Goal: Transaction & Acquisition: Book appointment/travel/reservation

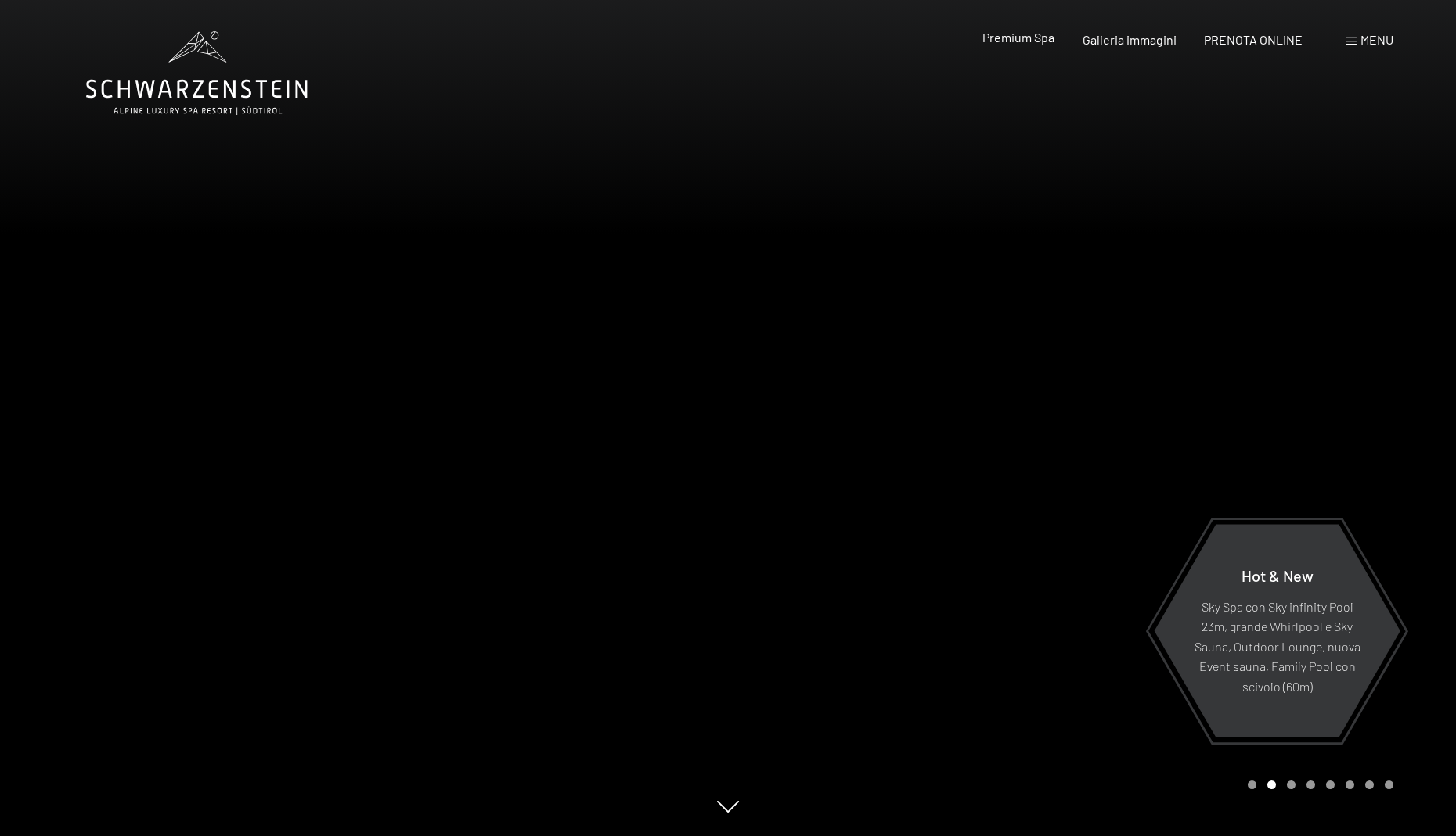
click at [1011, 33] on span "Premium Spa" at bounding box center [1019, 37] width 72 height 15
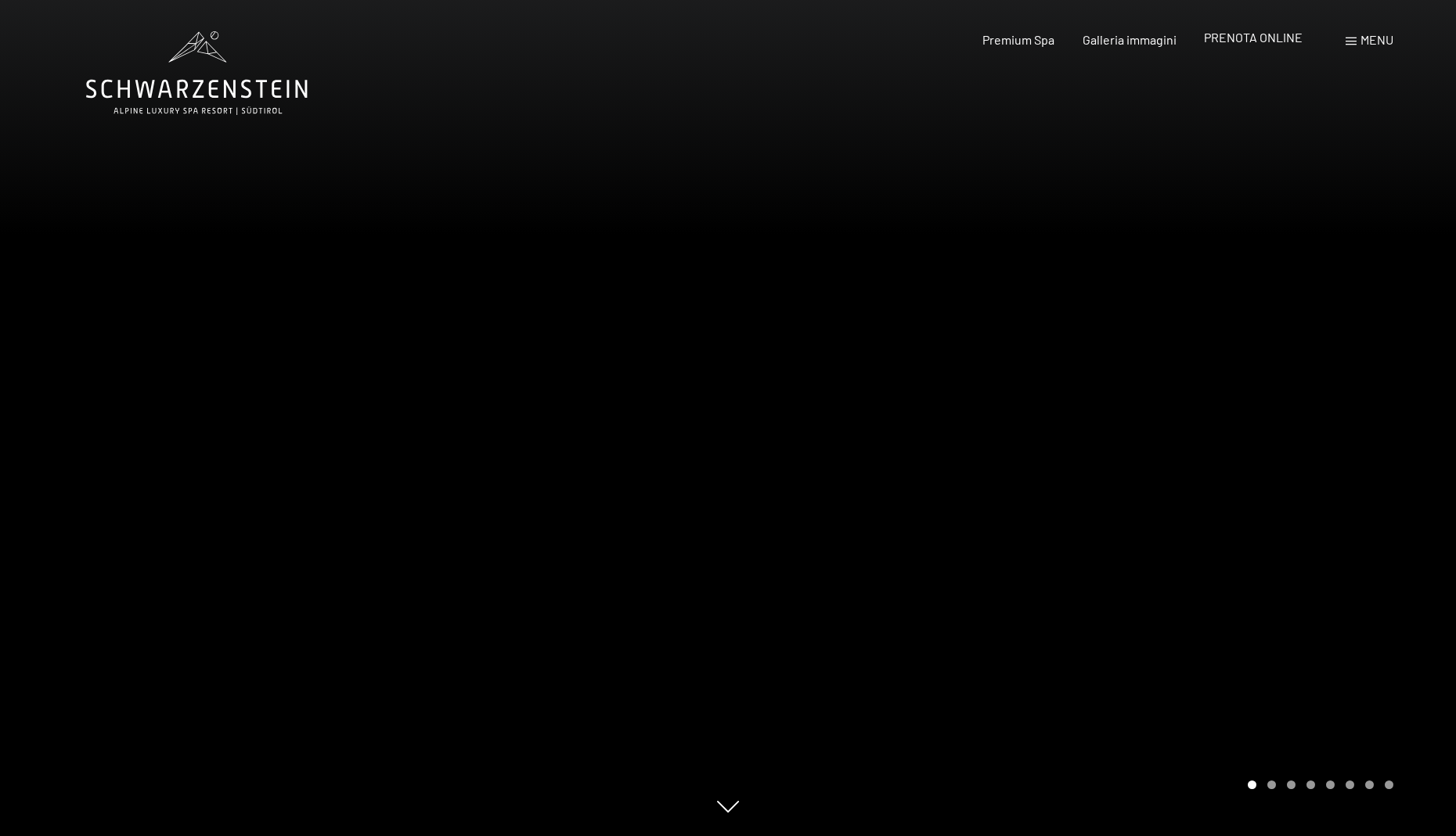
click at [1220, 33] on span "PRENOTA ONLINE" at bounding box center [1253, 37] width 99 height 15
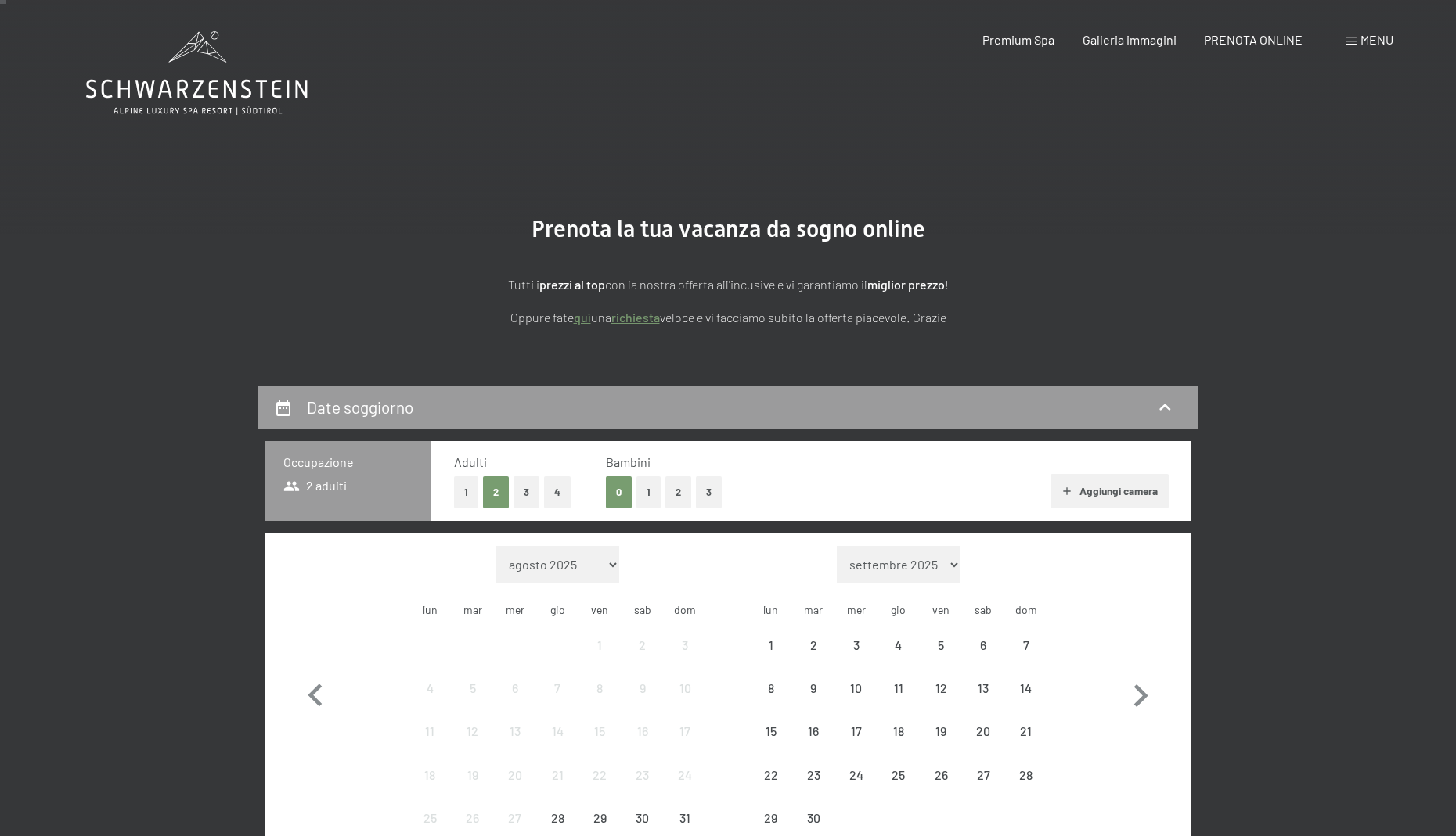
scroll to position [8, 0]
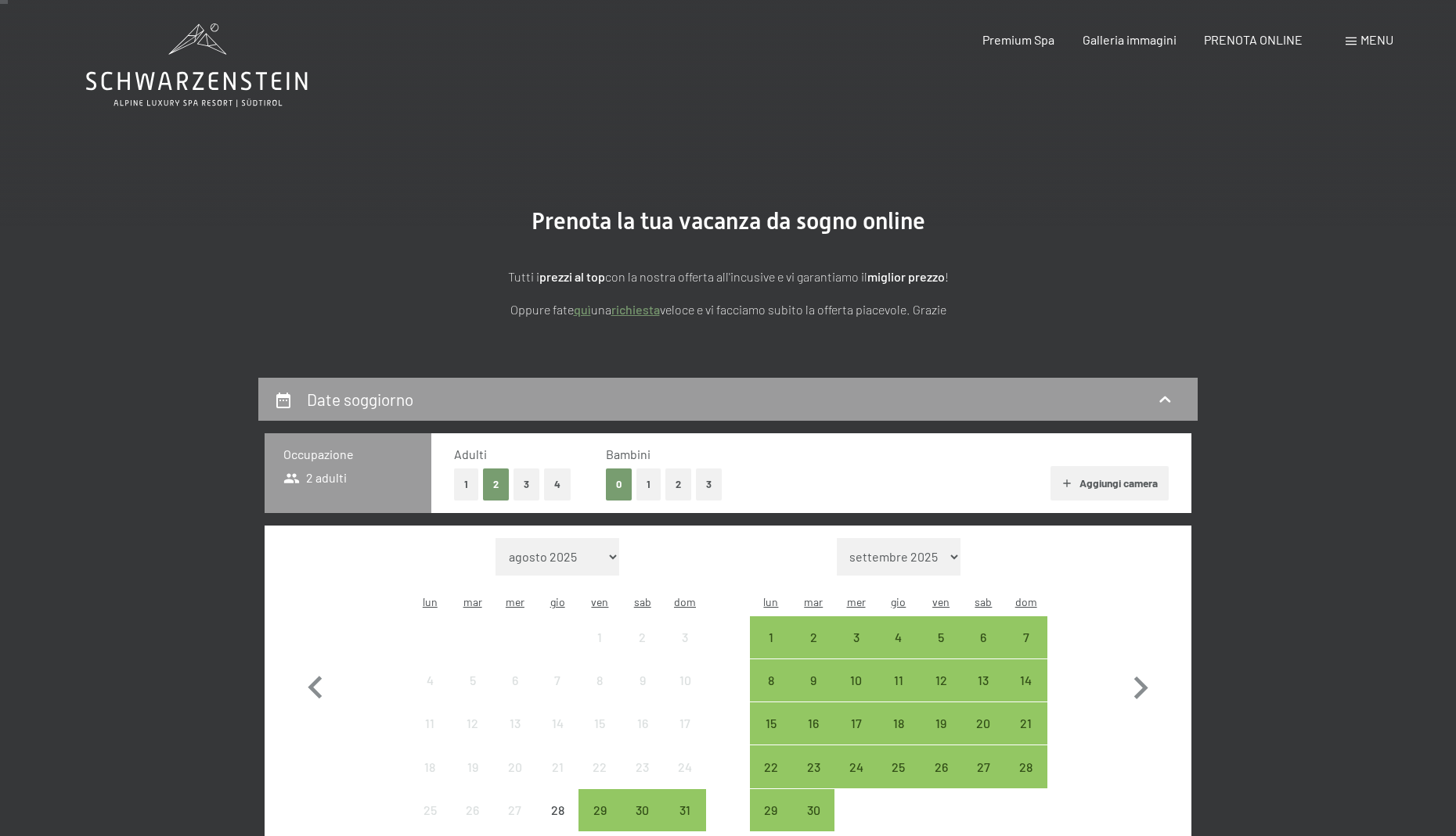
click at [668, 487] on button "2" at bounding box center [678, 485] width 26 height 32
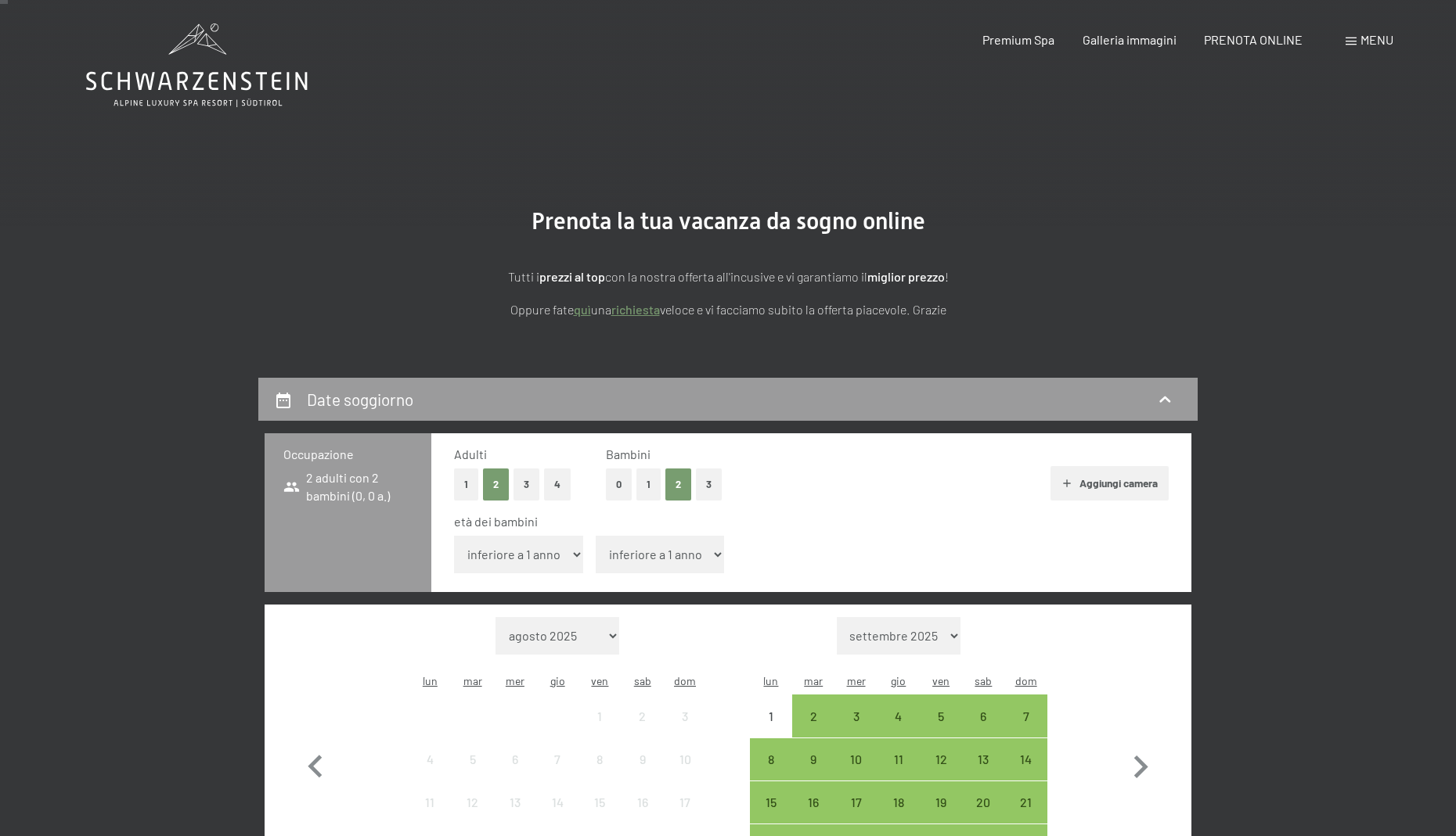
select select "12"
select select "10"
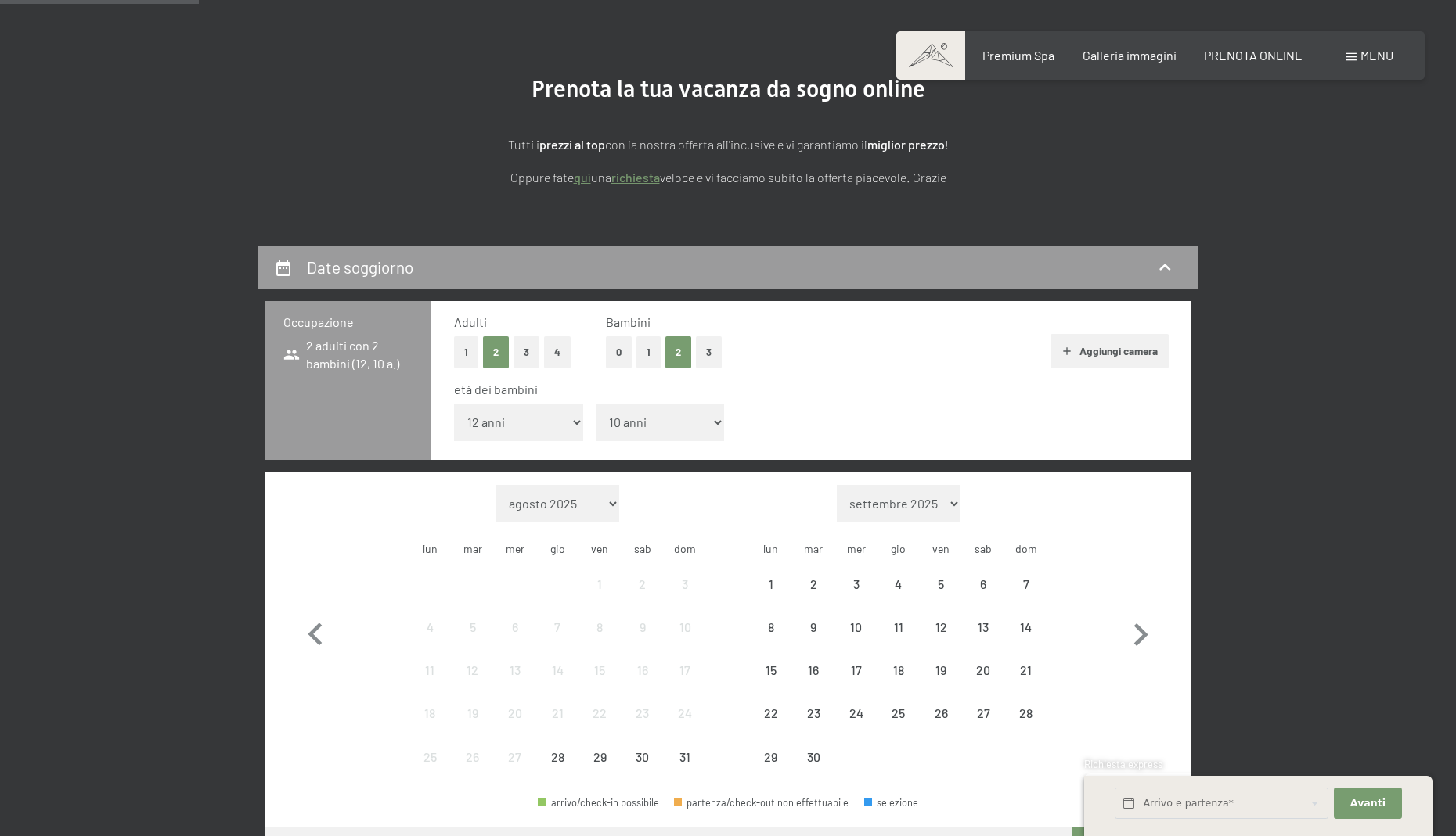
scroll to position [314, 0]
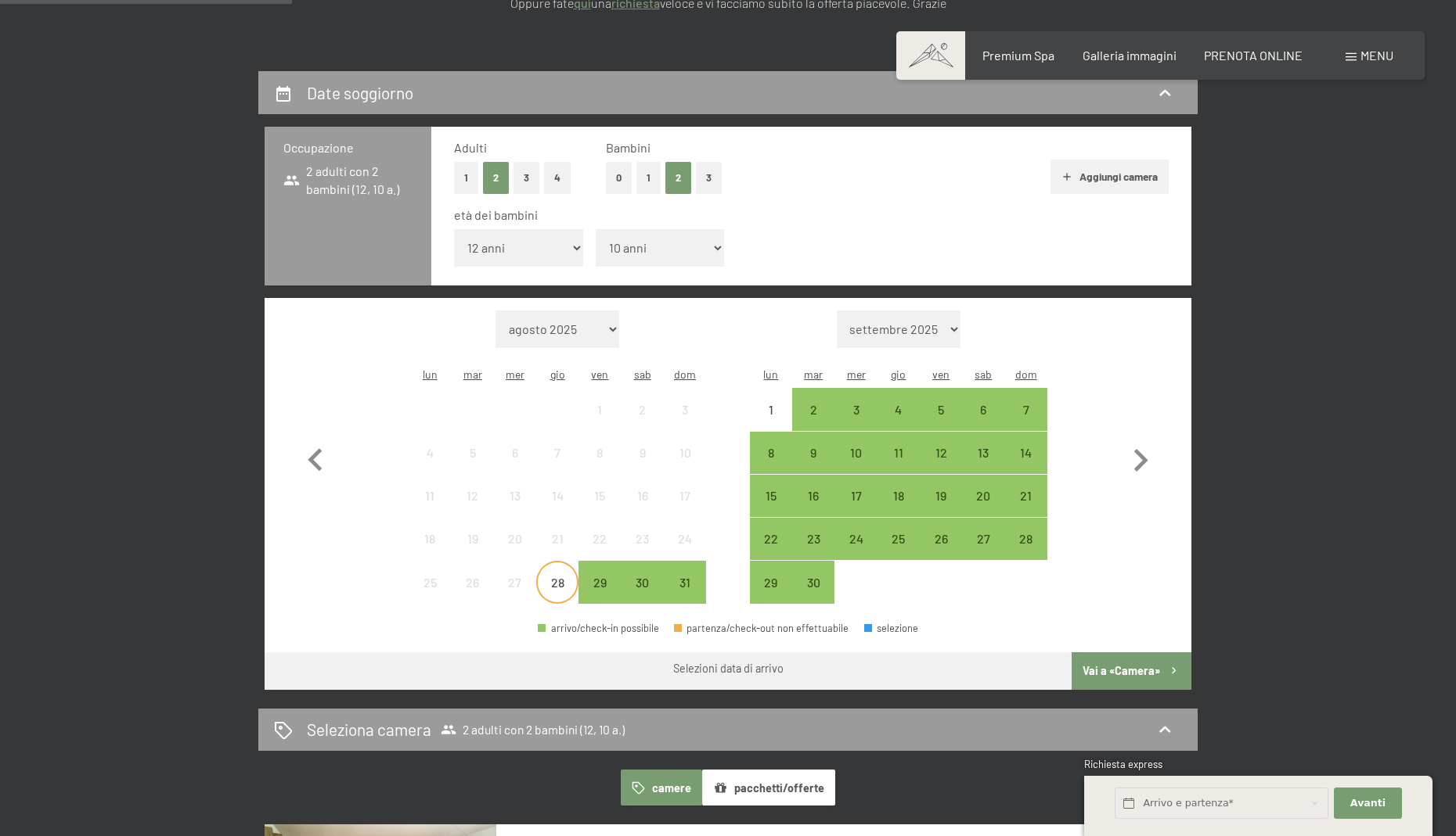
click at [564, 576] on div "28" at bounding box center [558, 596] width 40 height 40
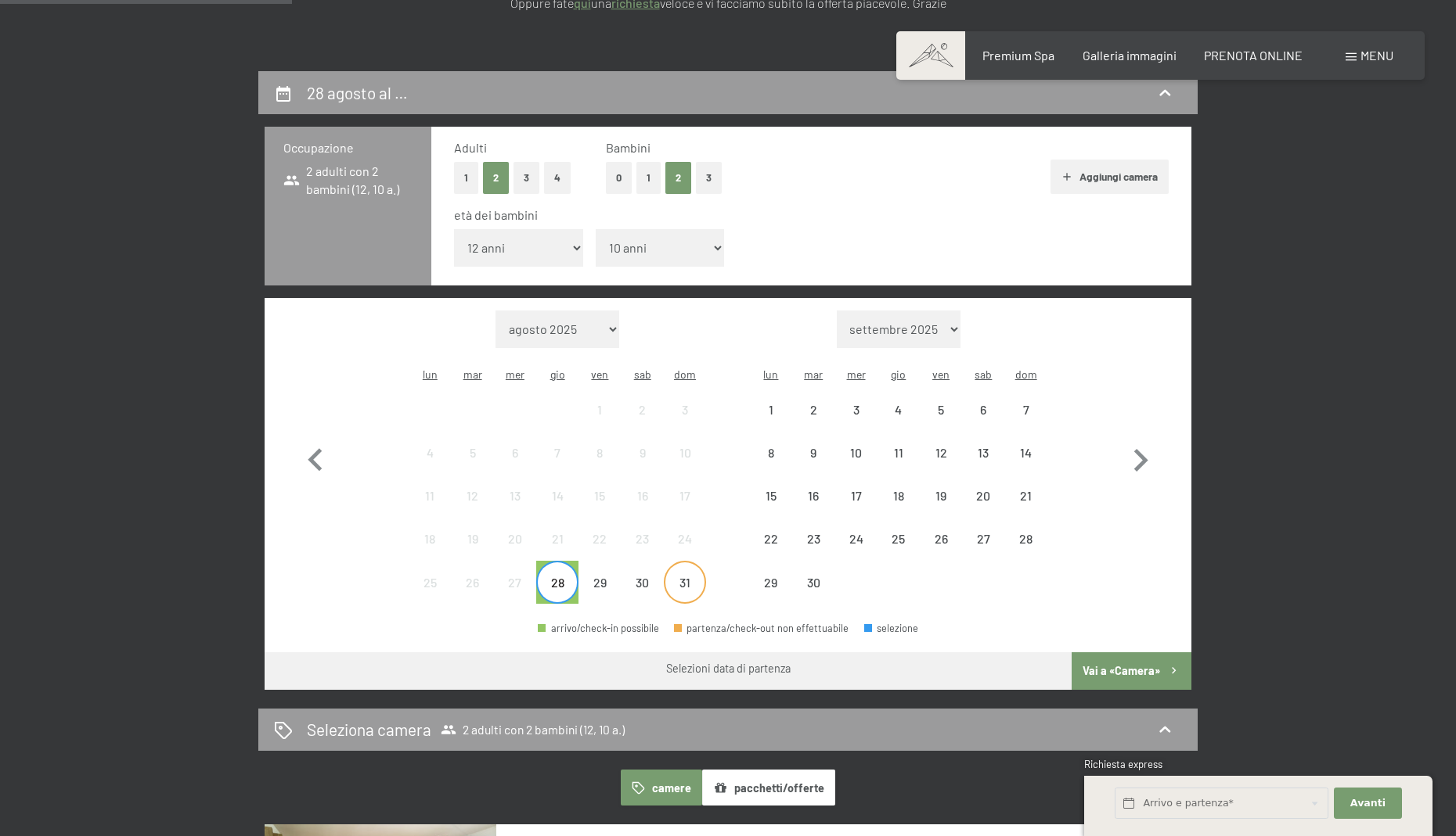
click at [683, 576] on div "31" at bounding box center [685, 596] width 40 height 40
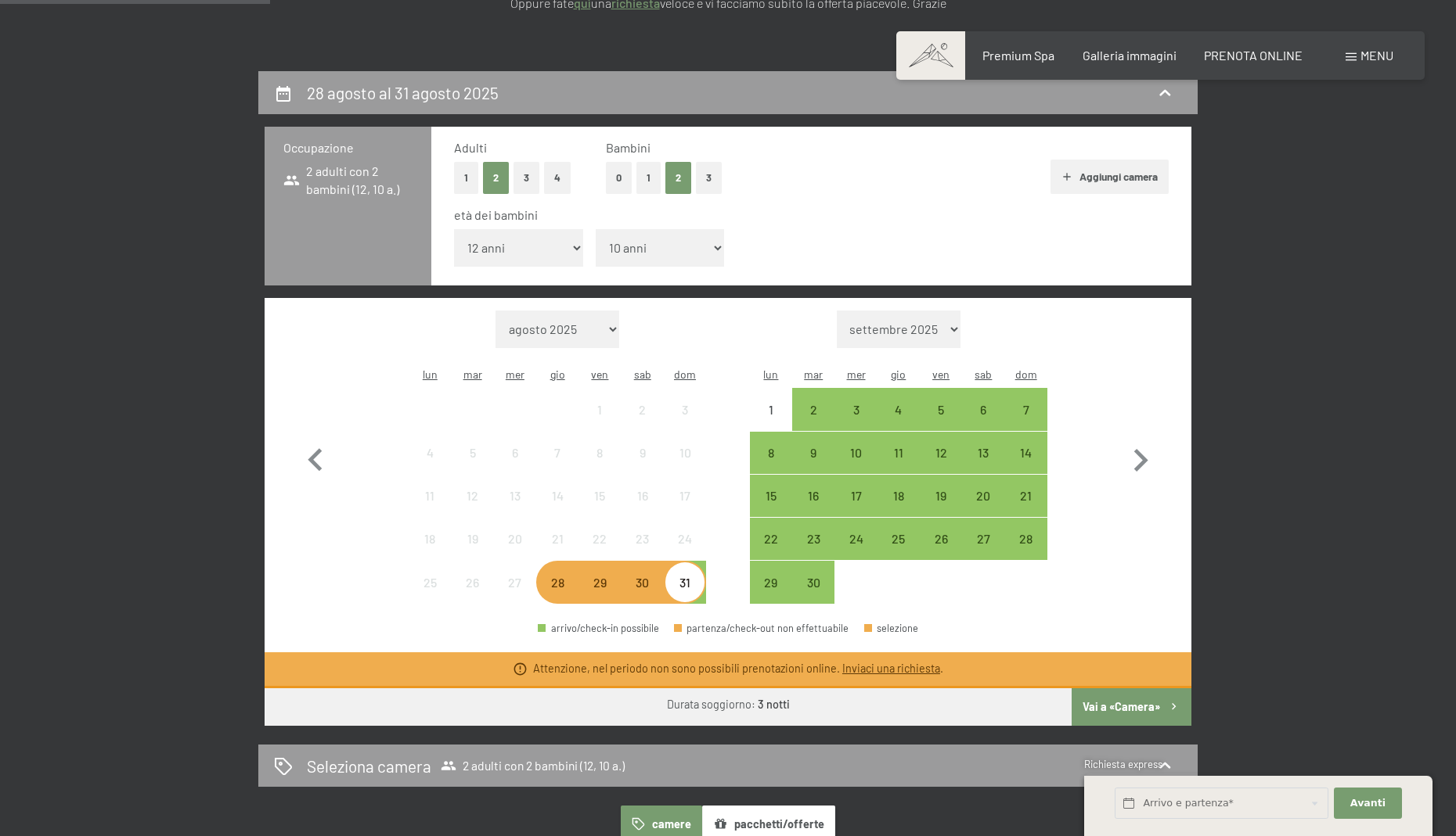
click at [885, 653] on div "Attenzione, nel periodo non sono possibili prenotazioni online. Inviaci una ric…" at bounding box center [728, 671] width 927 height 36
click at [886, 662] on link "Inviaci una richiesta" at bounding box center [891, 668] width 98 height 13
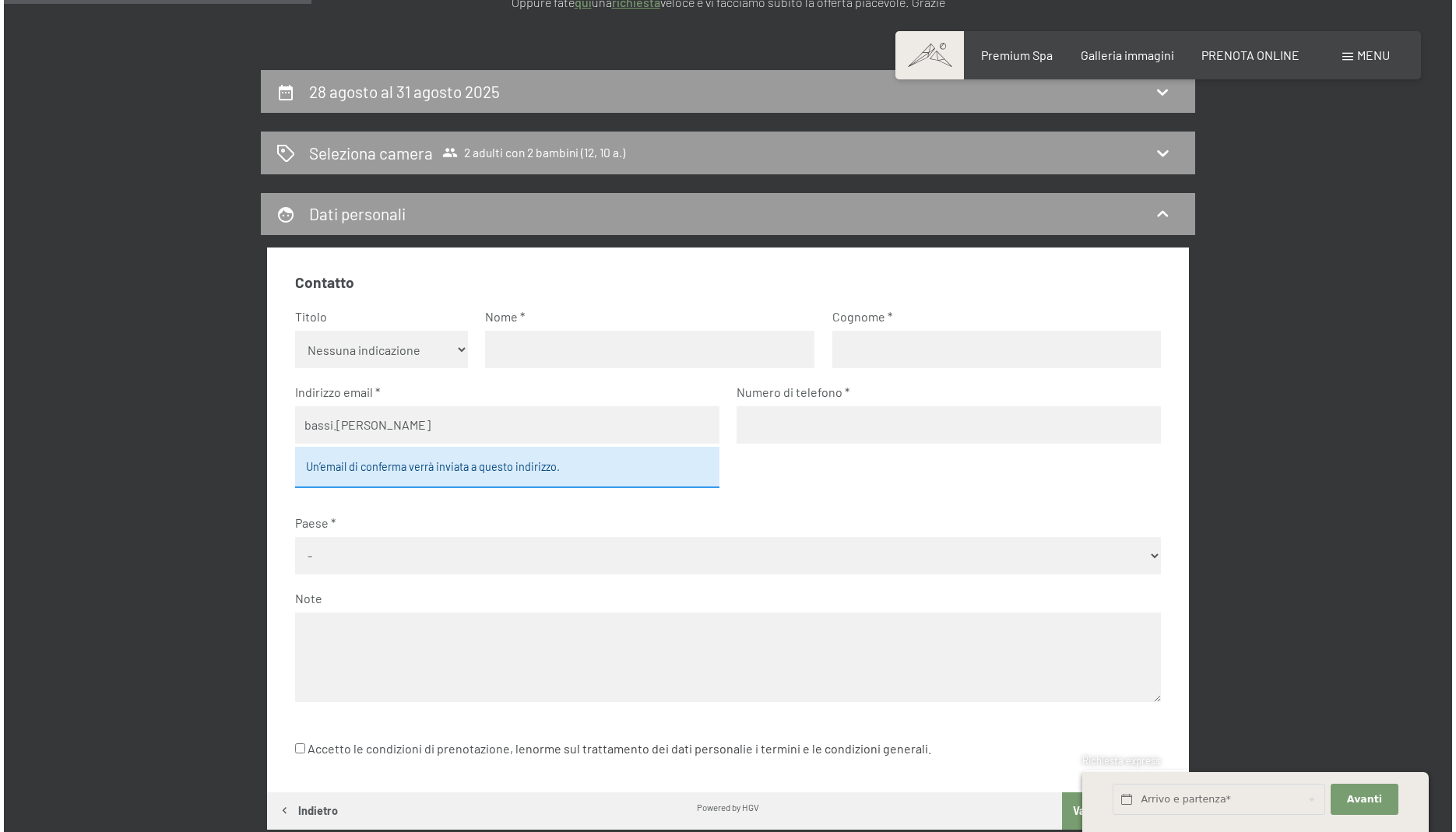
scroll to position [312, 0]
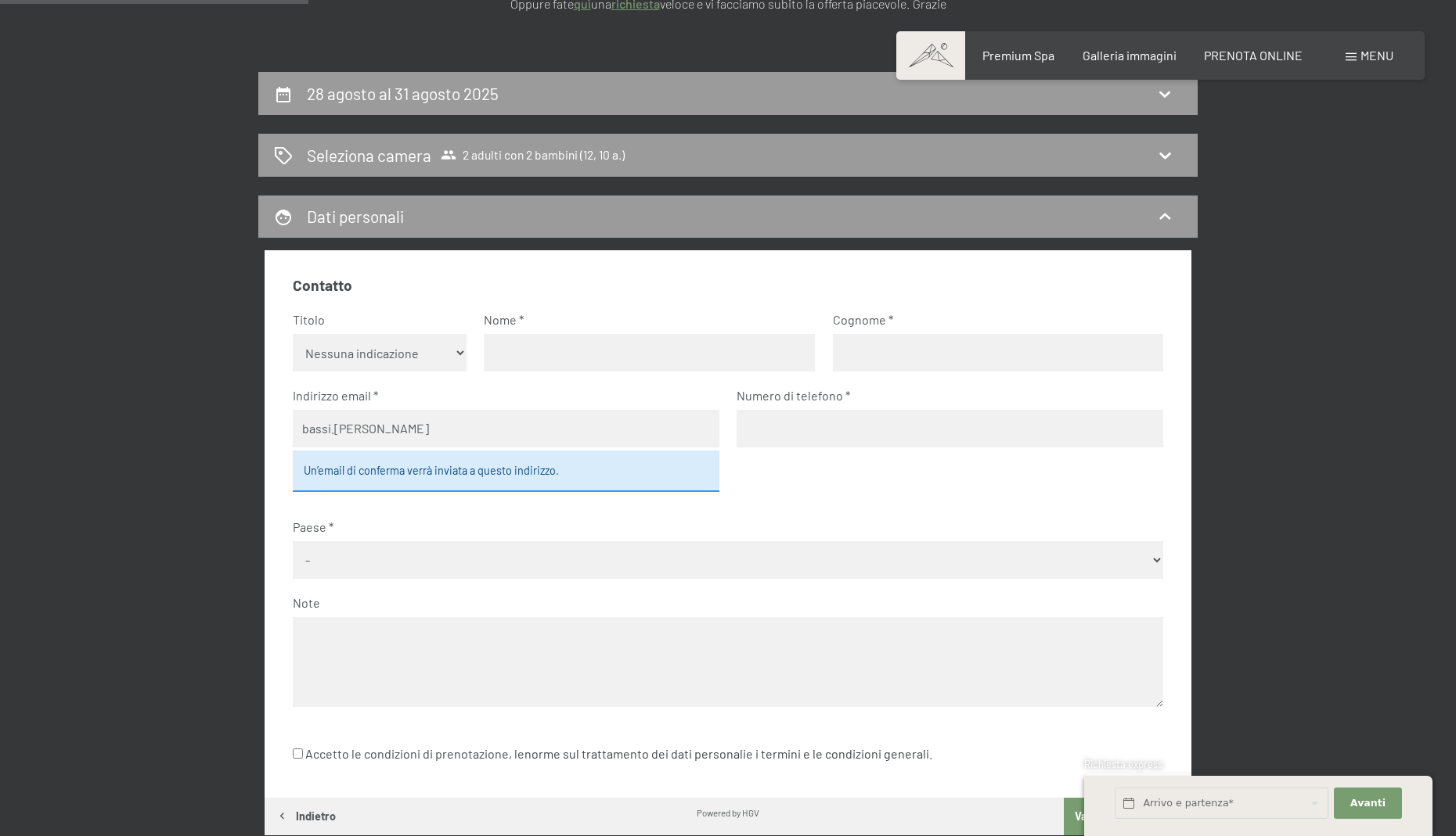
type input "bassi.simona"
click at [1348, 63] on div "Menu" at bounding box center [1369, 55] width 48 height 17
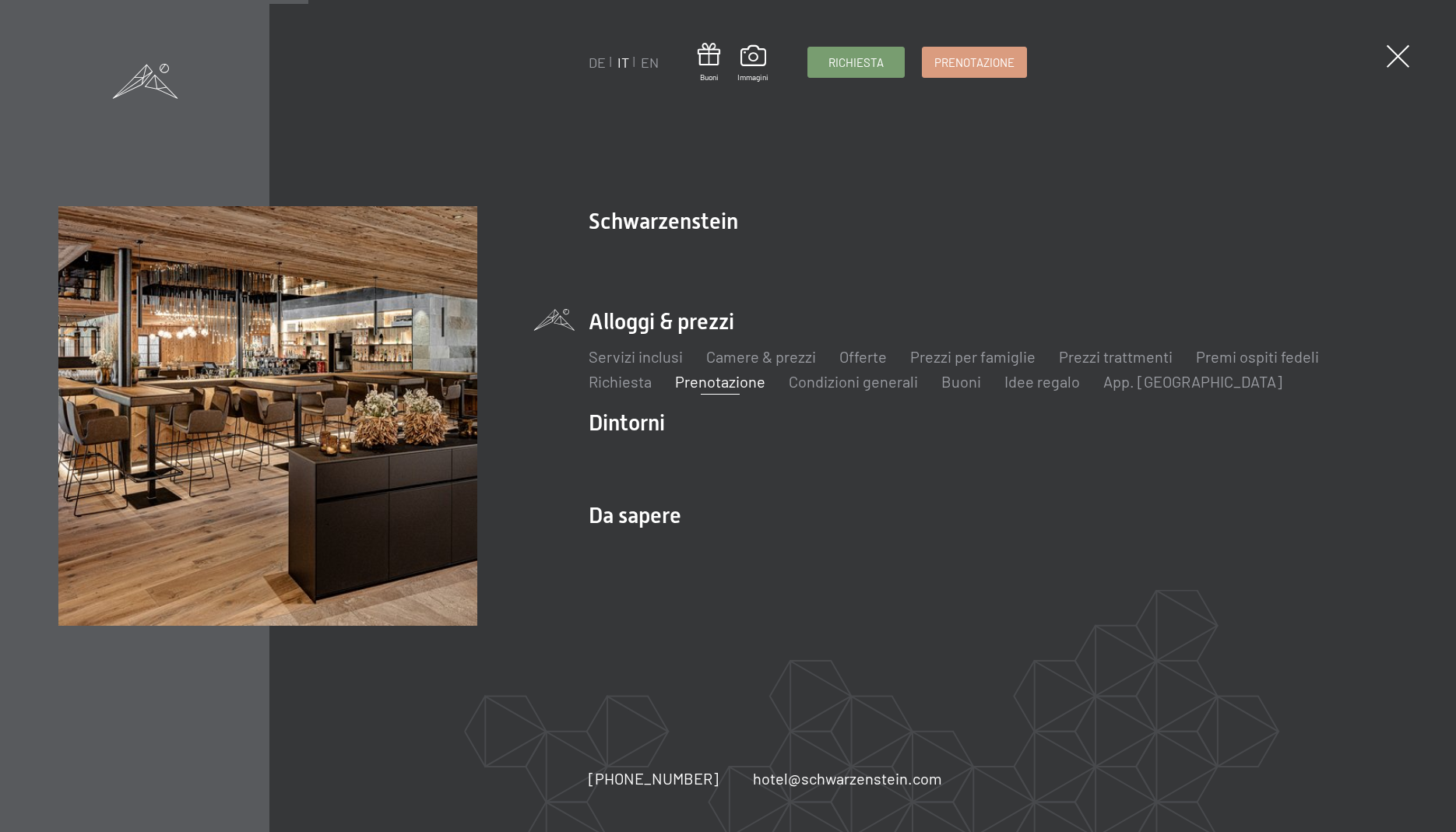
click at [621, 59] on link "IT" at bounding box center [623, 62] width 12 height 17
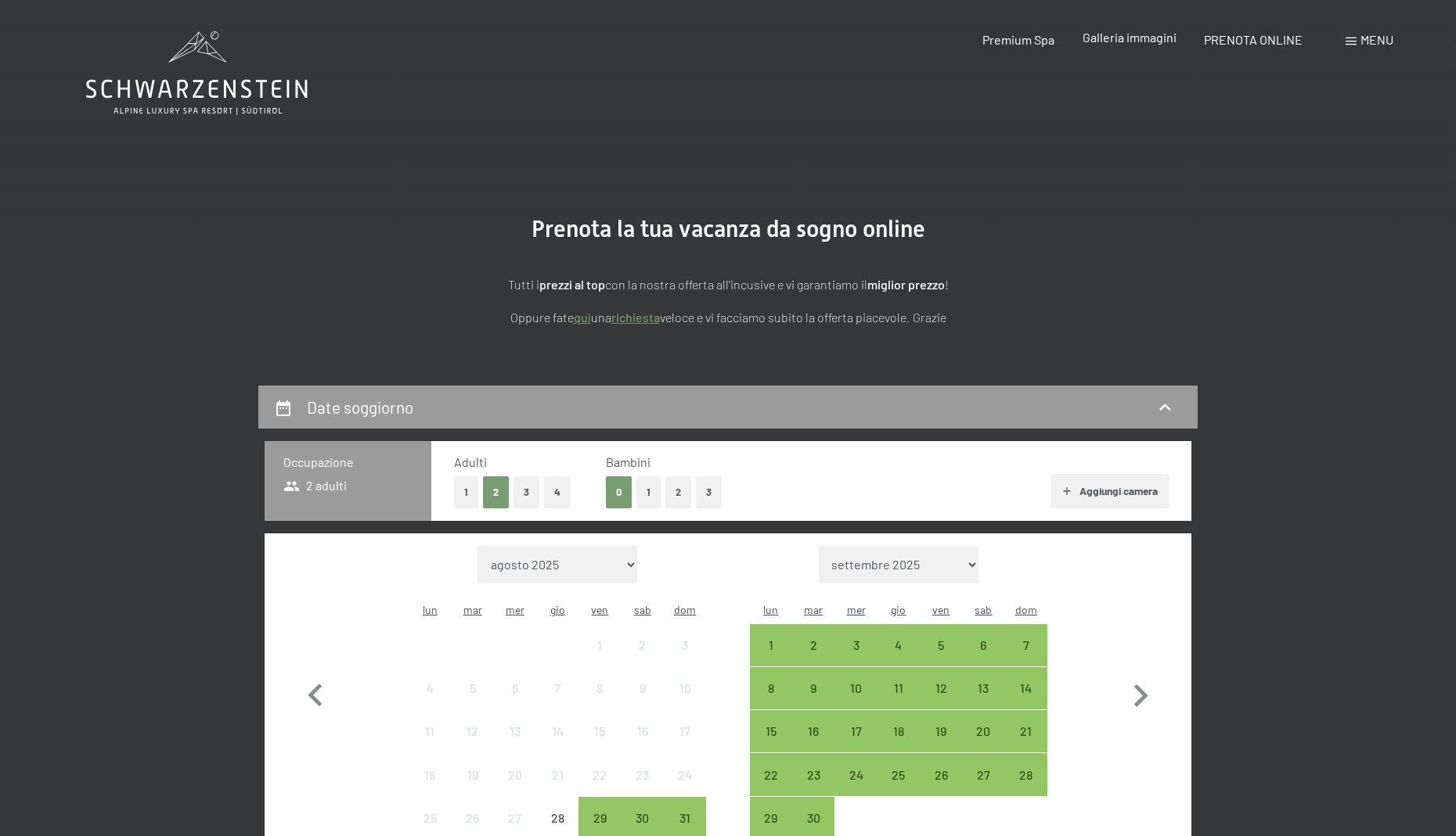
click at [1149, 48] on div "Premium Spa Galleria immagini PRENOTA ONLINE" at bounding box center [1129, 40] width 402 height 17
click at [1147, 44] on span "Galleria immagini" at bounding box center [1129, 37] width 94 height 15
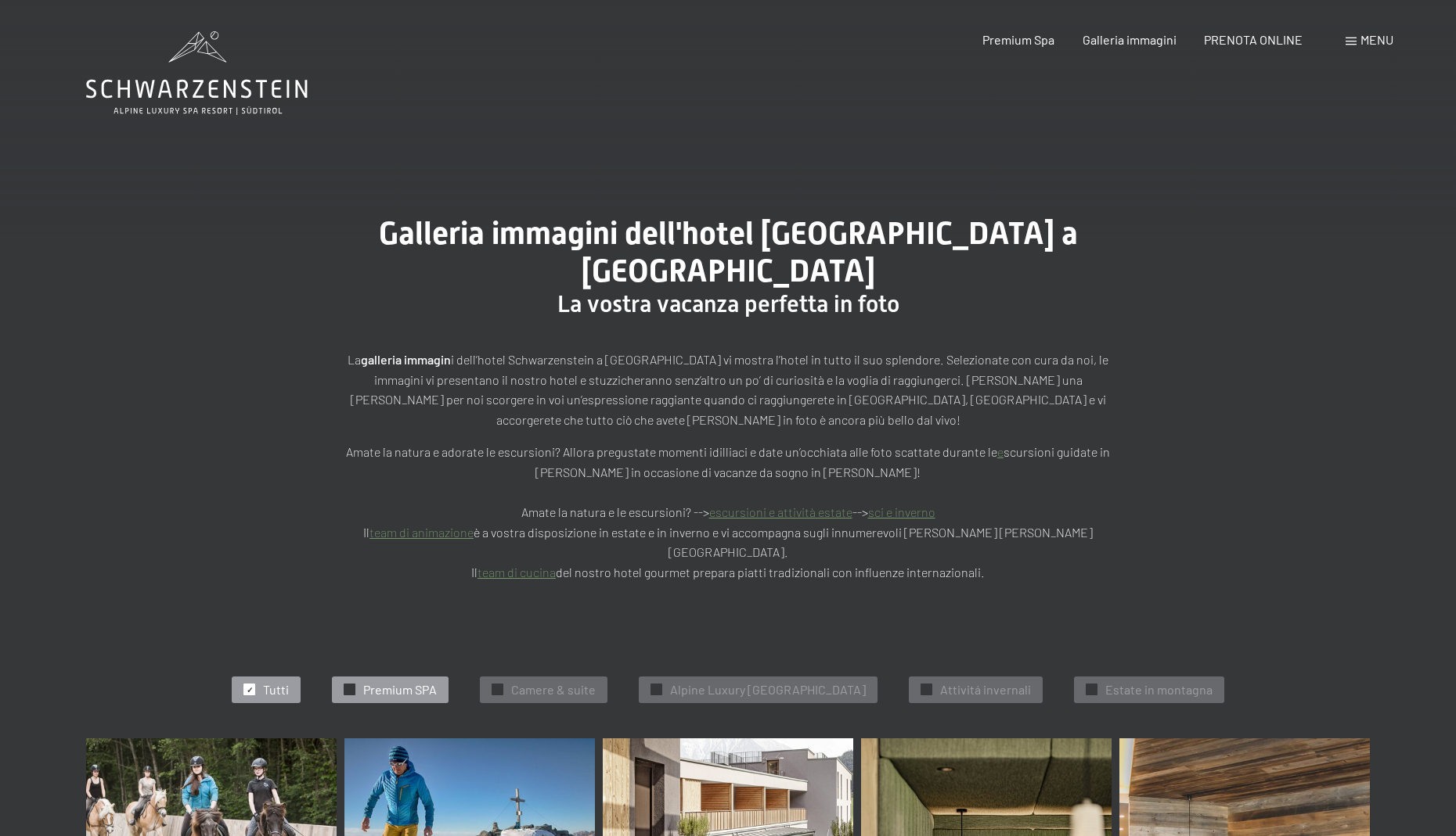
click at [406, 682] on span "Premium SPA" at bounding box center [400, 690] width 74 height 17
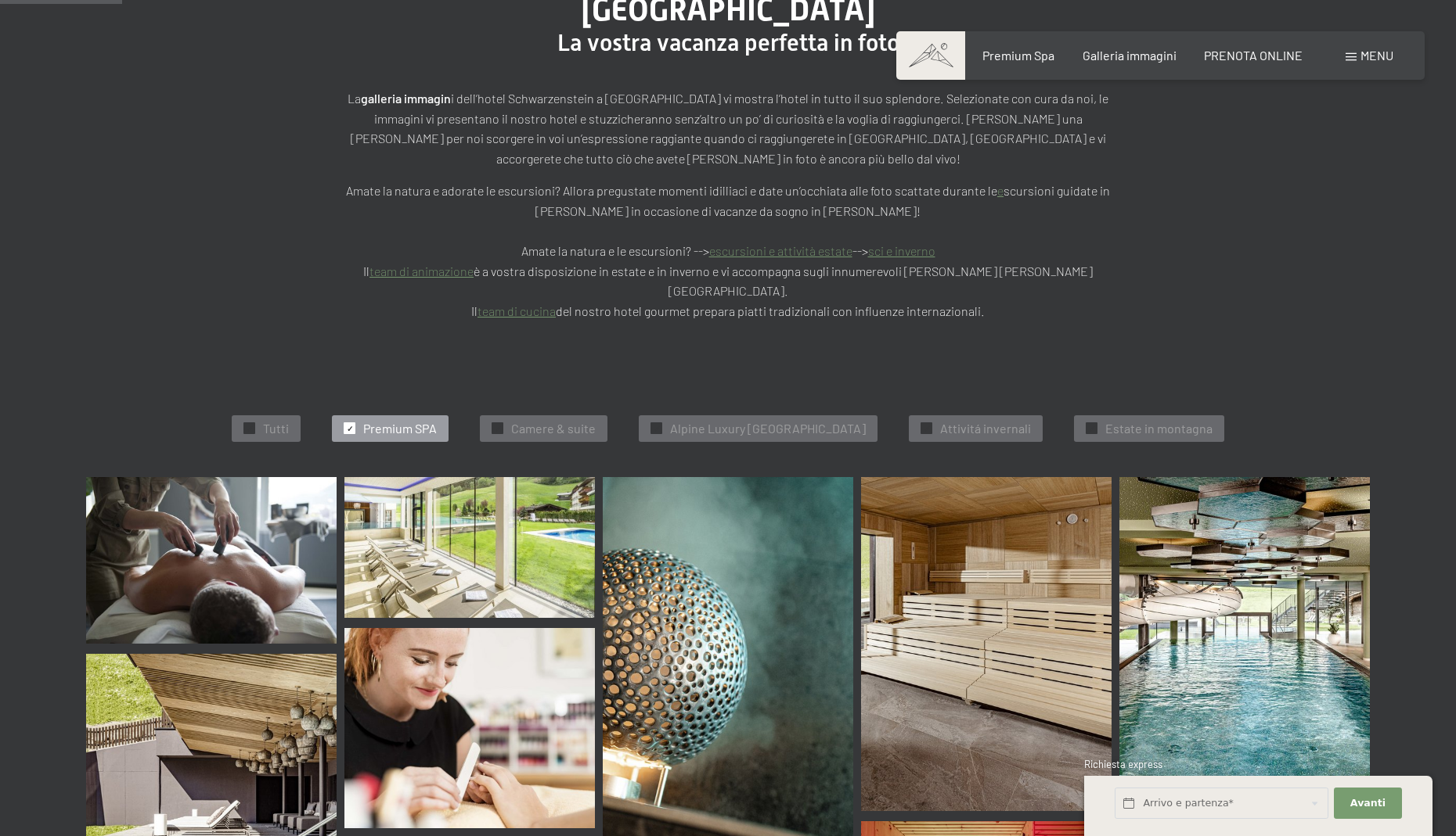
scroll to position [261, 0]
click at [549, 420] on span "Camere & suite" at bounding box center [553, 428] width 84 height 17
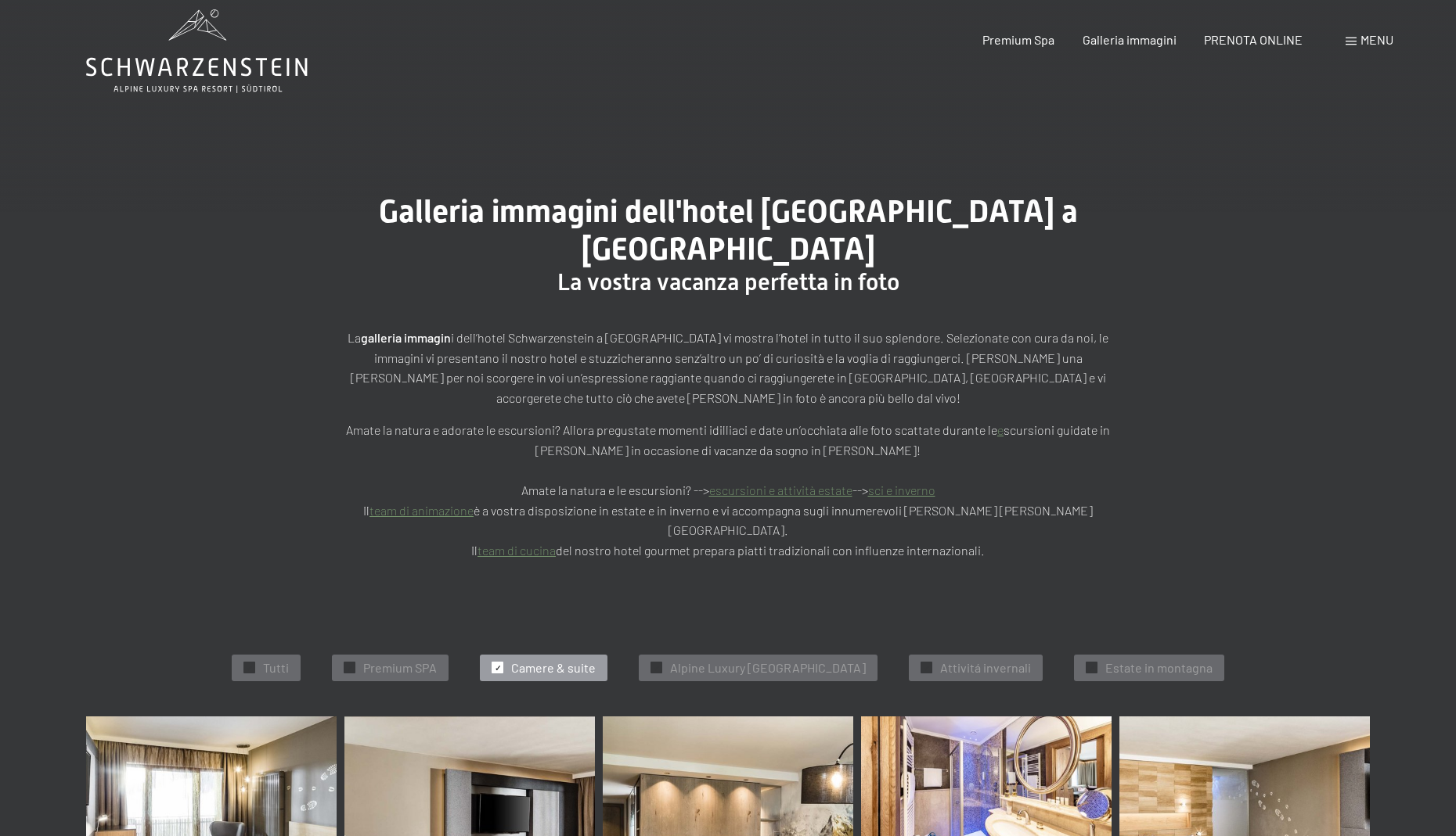
scroll to position [155, 0]
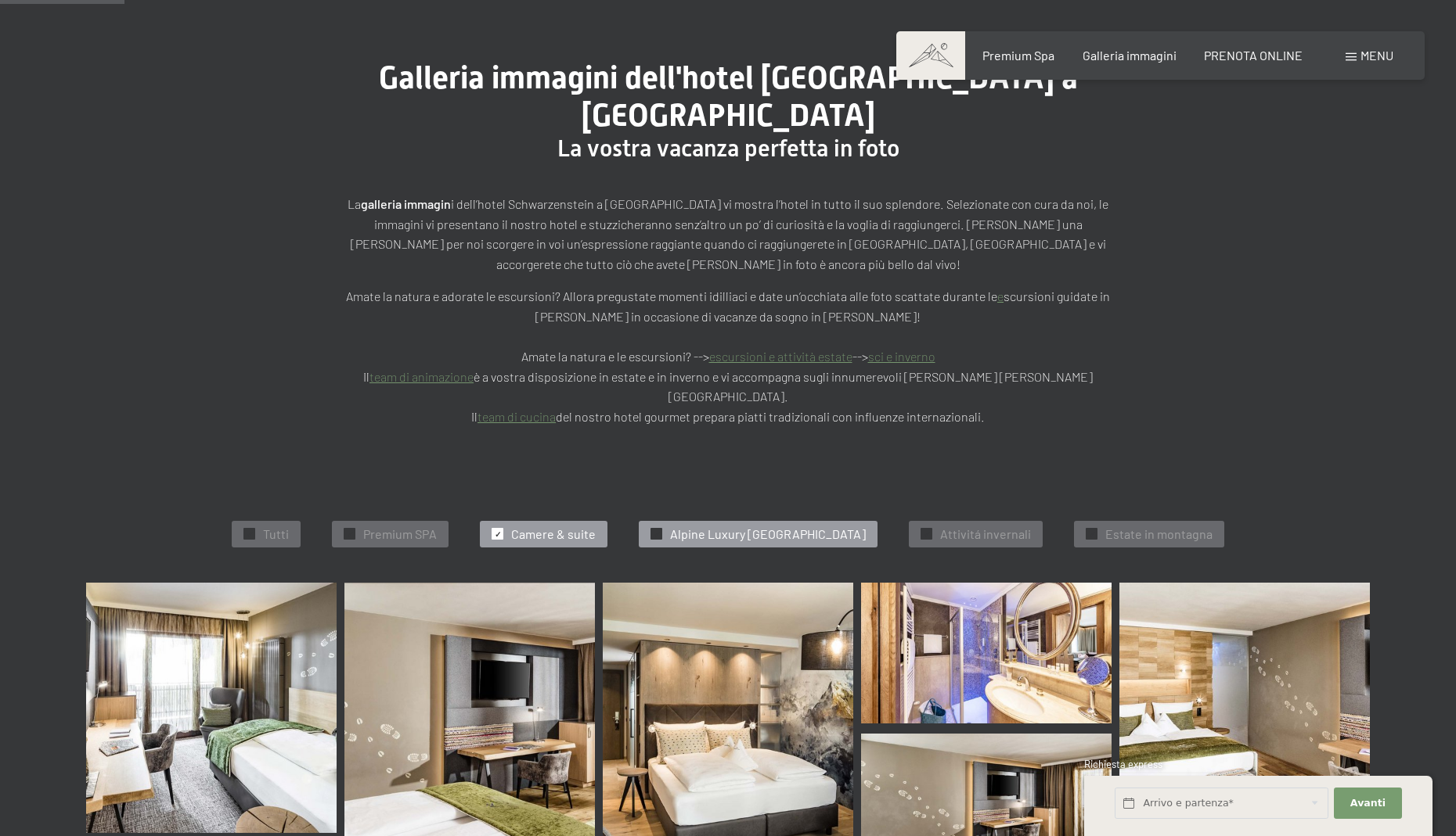
click at [739, 526] on span "Alpine Luxury [GEOGRAPHIC_DATA]" at bounding box center [768, 534] width 196 height 17
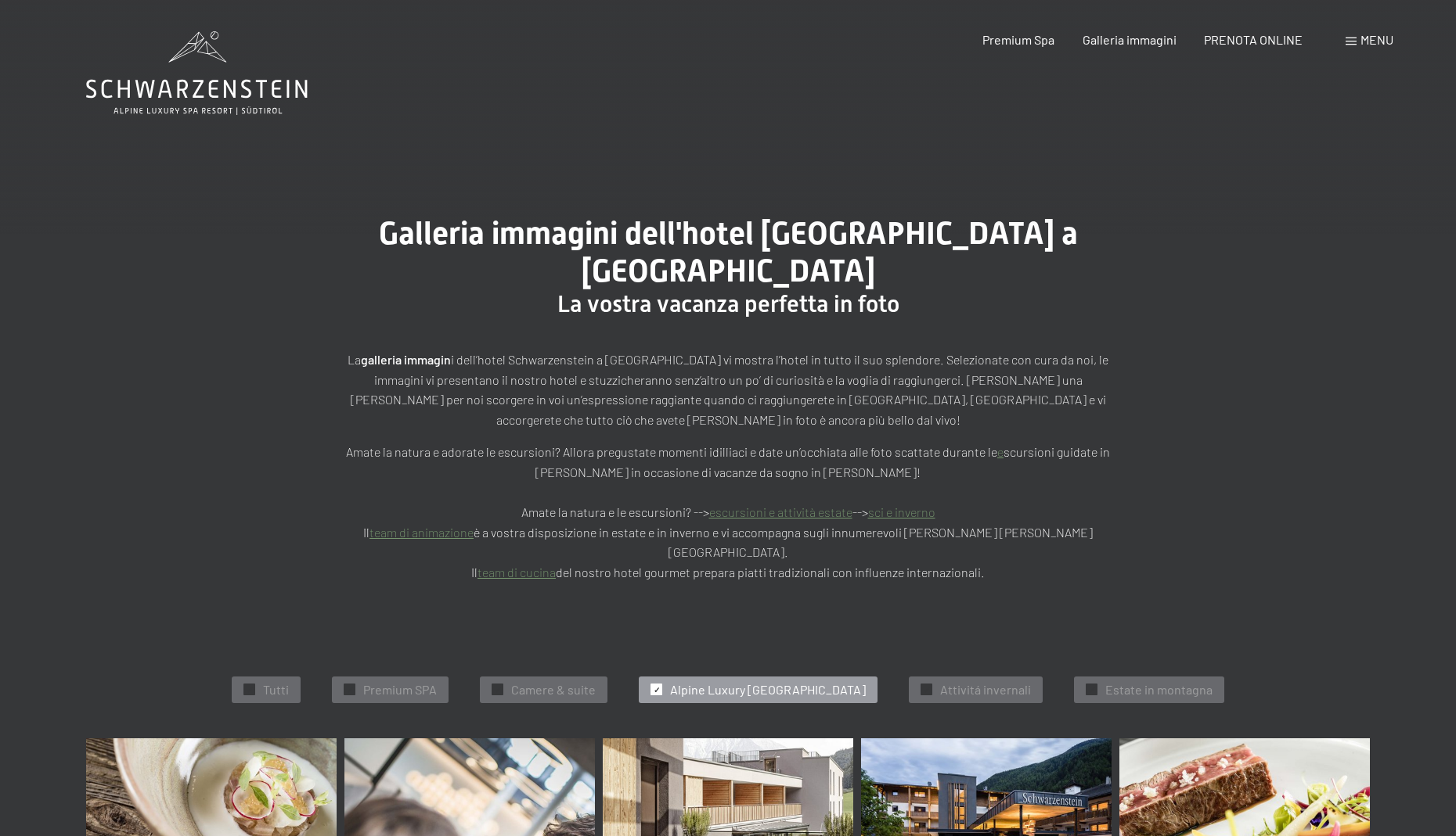
scroll to position [0, 0]
